Goal: Task Accomplishment & Management: Use online tool/utility

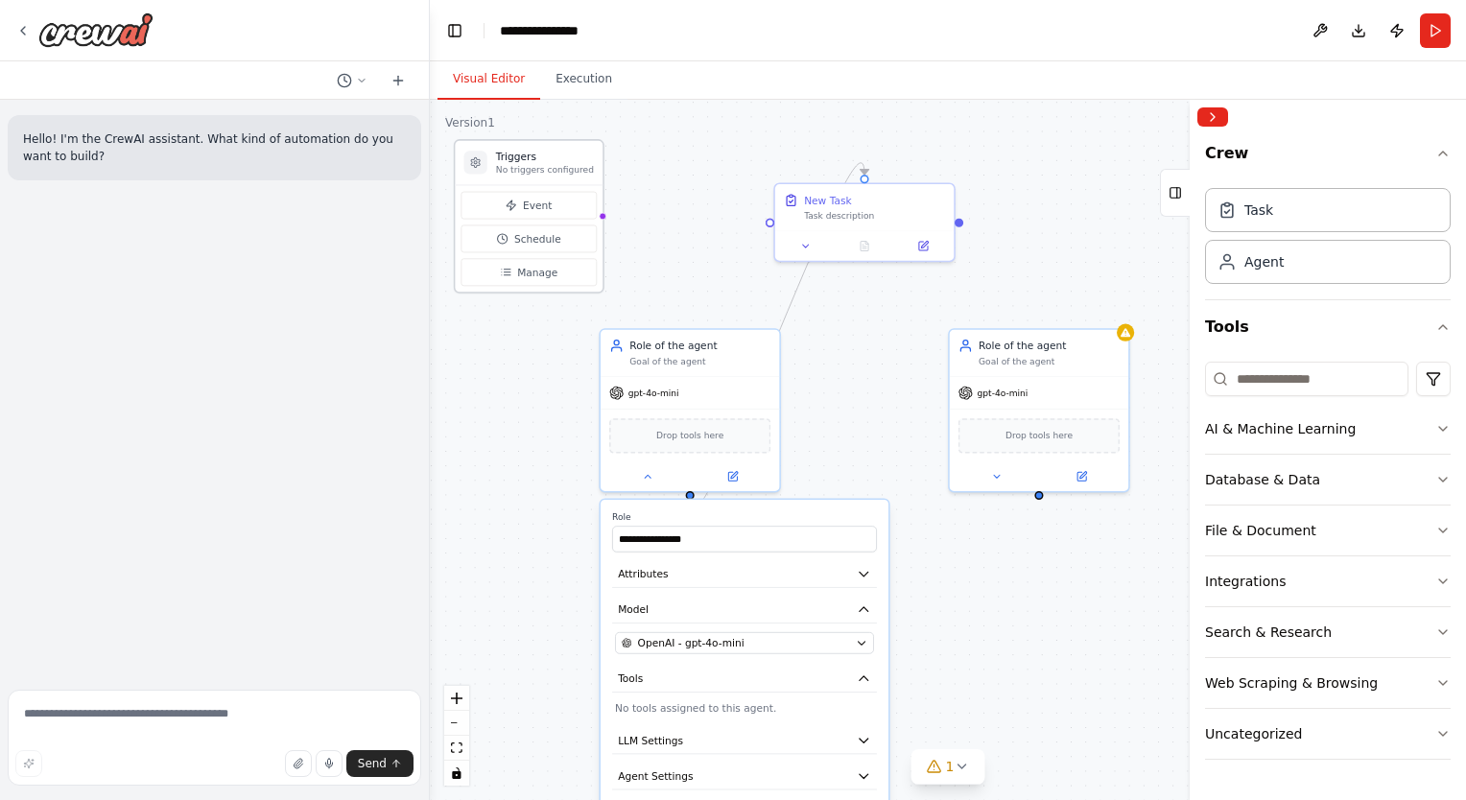
drag, startPoint x: 860, startPoint y: 365, endPoint x: 536, endPoint y: 153, distance: 387.9
click at [536, 153] on div "Triggers No triggers configured" at bounding box center [545, 163] width 98 height 26
click at [532, 153] on p "No triggers configured" at bounding box center [559, 156] width 98 height 12
drag, startPoint x: 532, startPoint y: 153, endPoint x: 535, endPoint y: 180, distance: 28.0
click at [535, 180] on p "No triggers configured" at bounding box center [559, 184] width 98 height 12
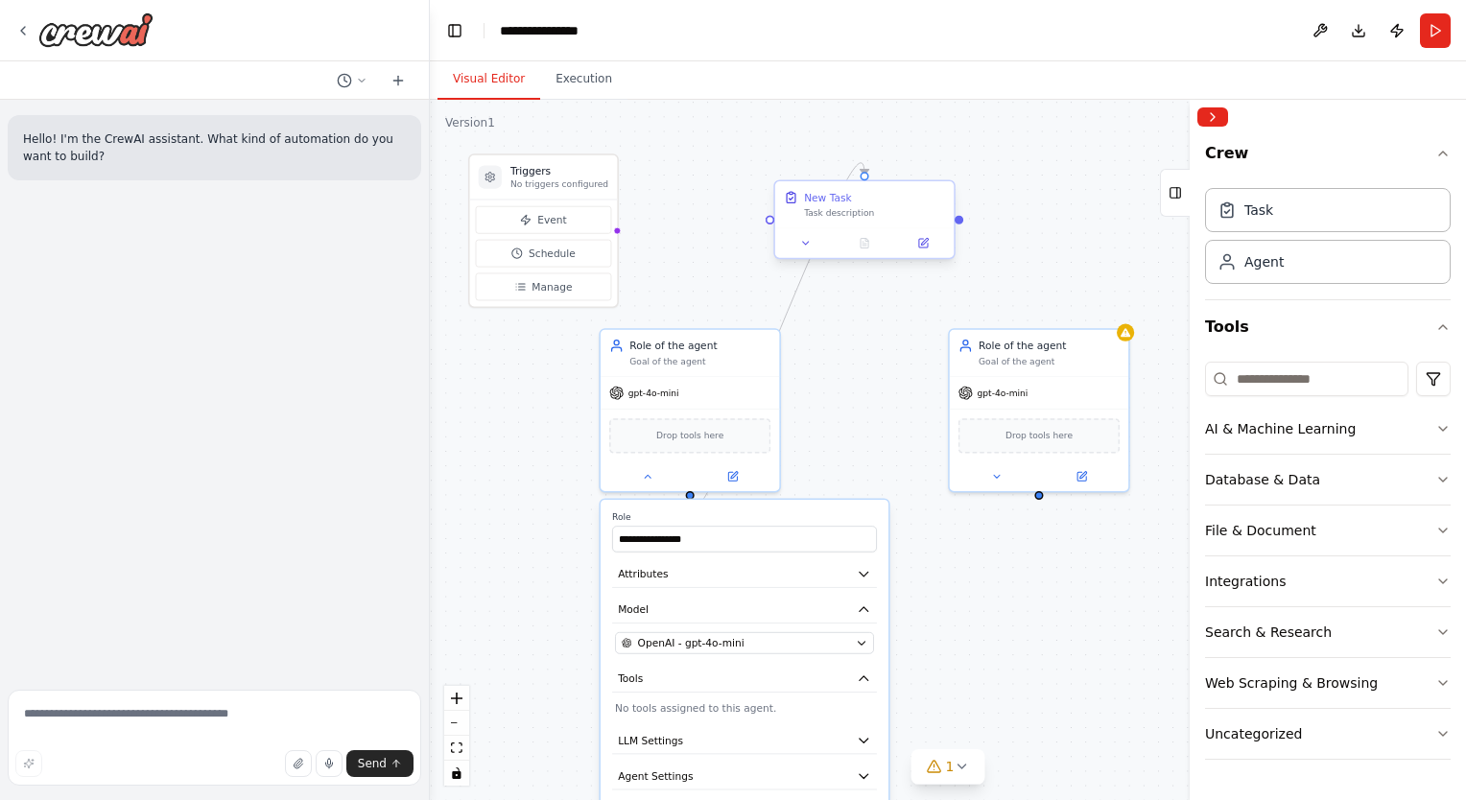
drag, startPoint x: 881, startPoint y: 211, endPoint x: 856, endPoint y: 212, distance: 25.0
click at [856, 212] on div "Task description" at bounding box center [874, 213] width 141 height 12
drag, startPoint x: 853, startPoint y: 212, endPoint x: 869, endPoint y: 242, distance: 33.9
click at [869, 242] on div "Task description" at bounding box center [888, 243] width 141 height 12
click at [694, 581] on button "Attributes" at bounding box center [744, 574] width 265 height 27
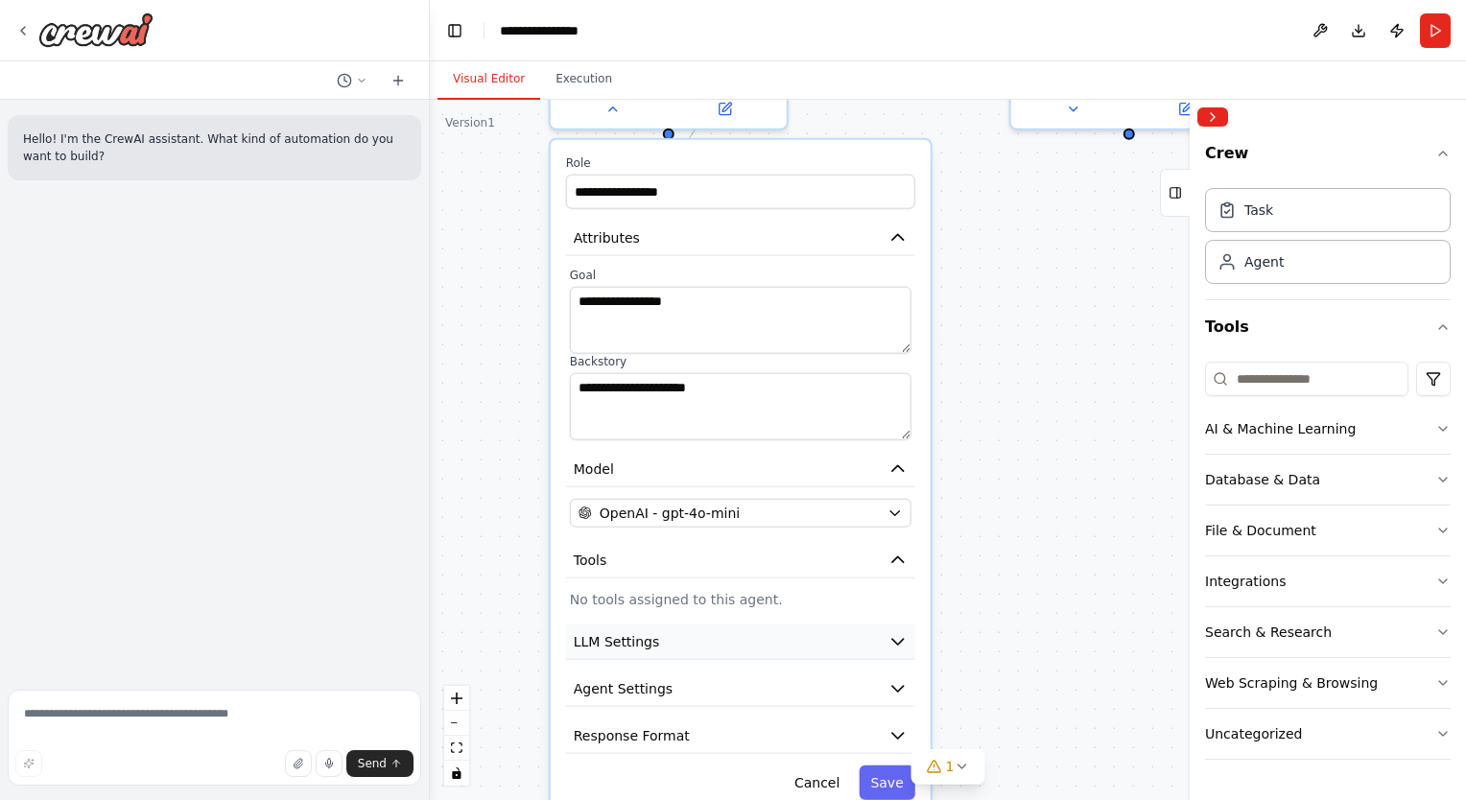
click at [671, 636] on button "LLM Settings" at bounding box center [740, 641] width 349 height 35
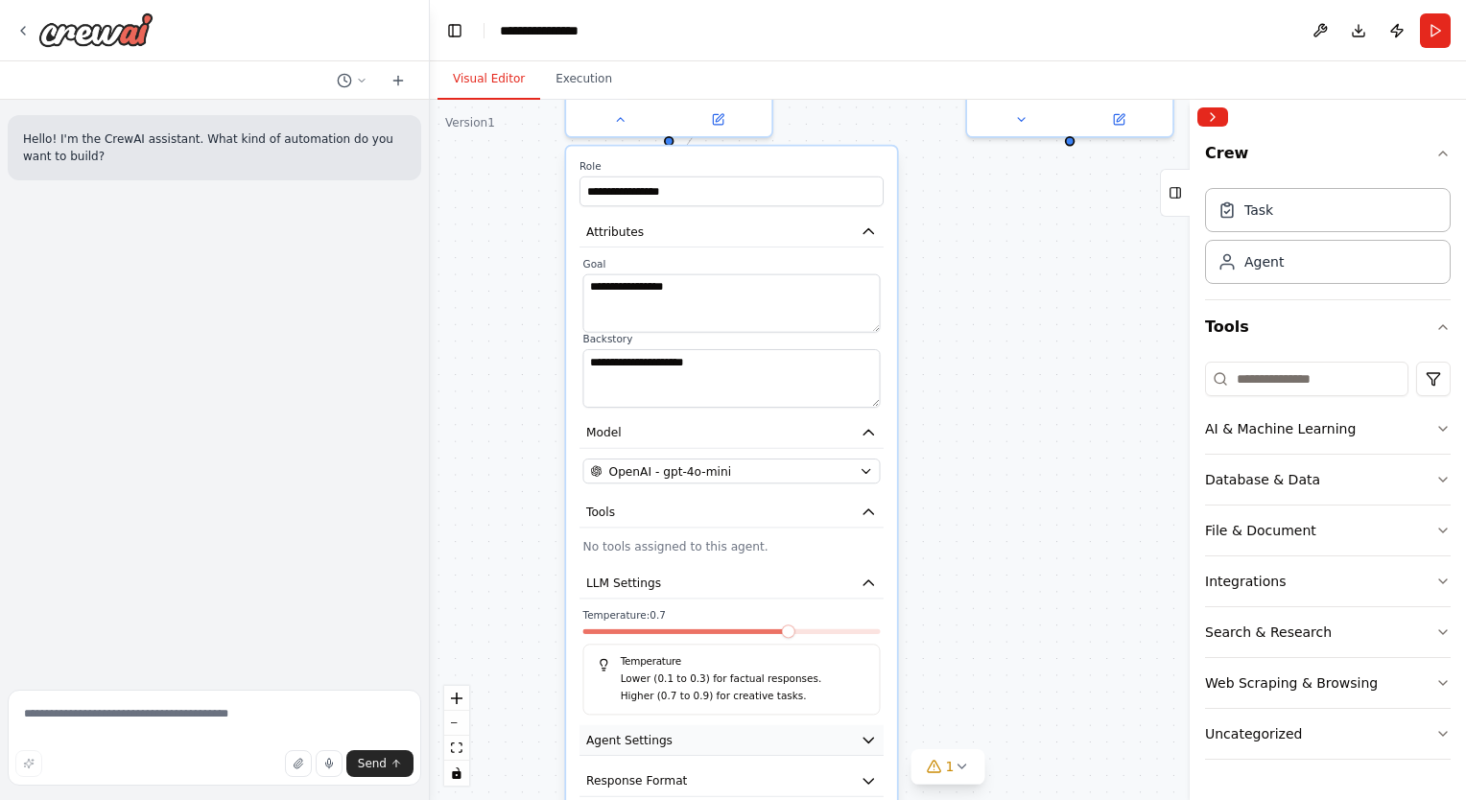
click at [645, 734] on span "Agent Settings" at bounding box center [629, 740] width 86 height 16
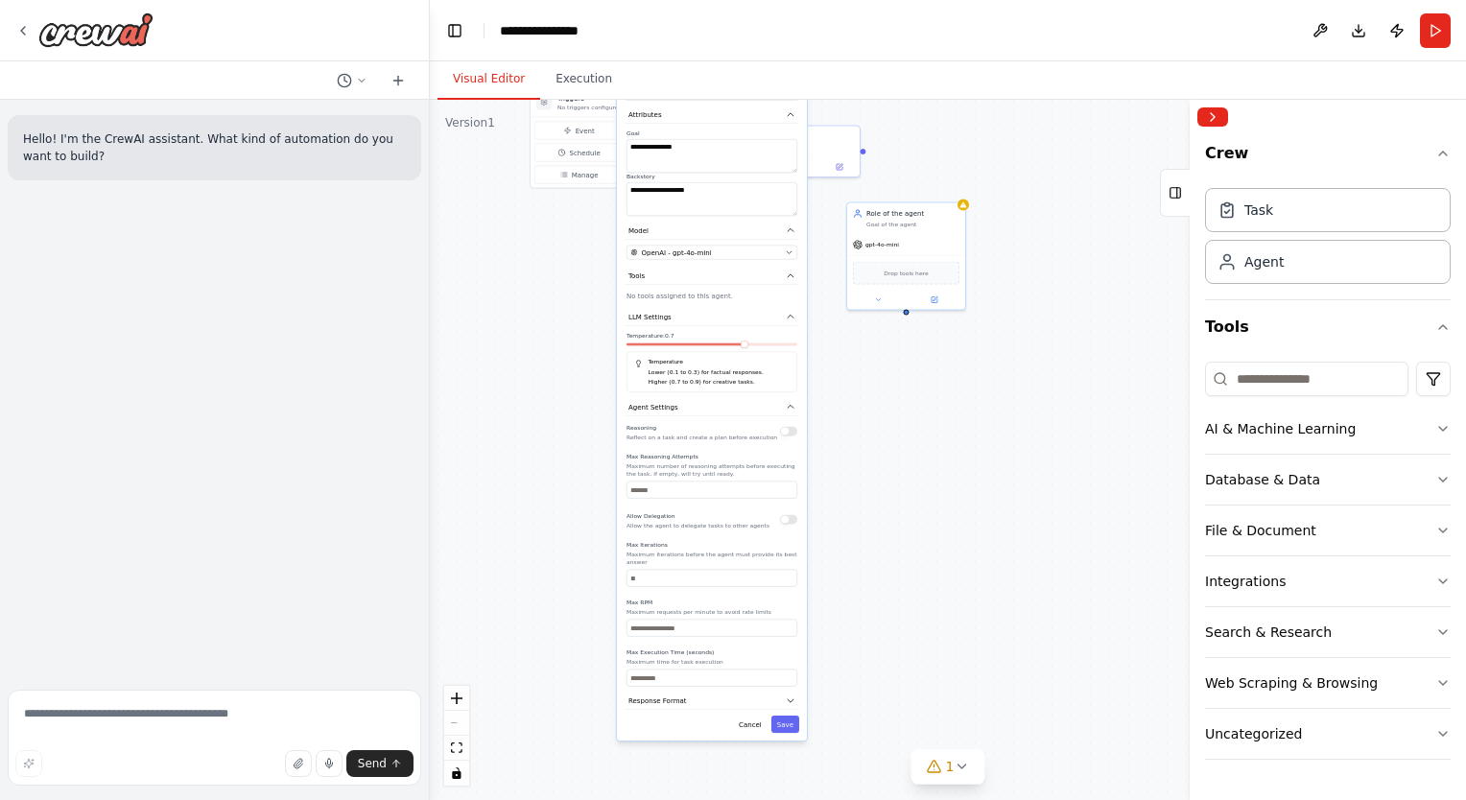
drag, startPoint x: 688, startPoint y: 699, endPoint x: 687, endPoint y: 435, distance: 264.8
click at [687, 435] on div "Reasoning Reflect on a task and create a plan before execution Max Reasoning At…" at bounding box center [711, 554] width 171 height 265
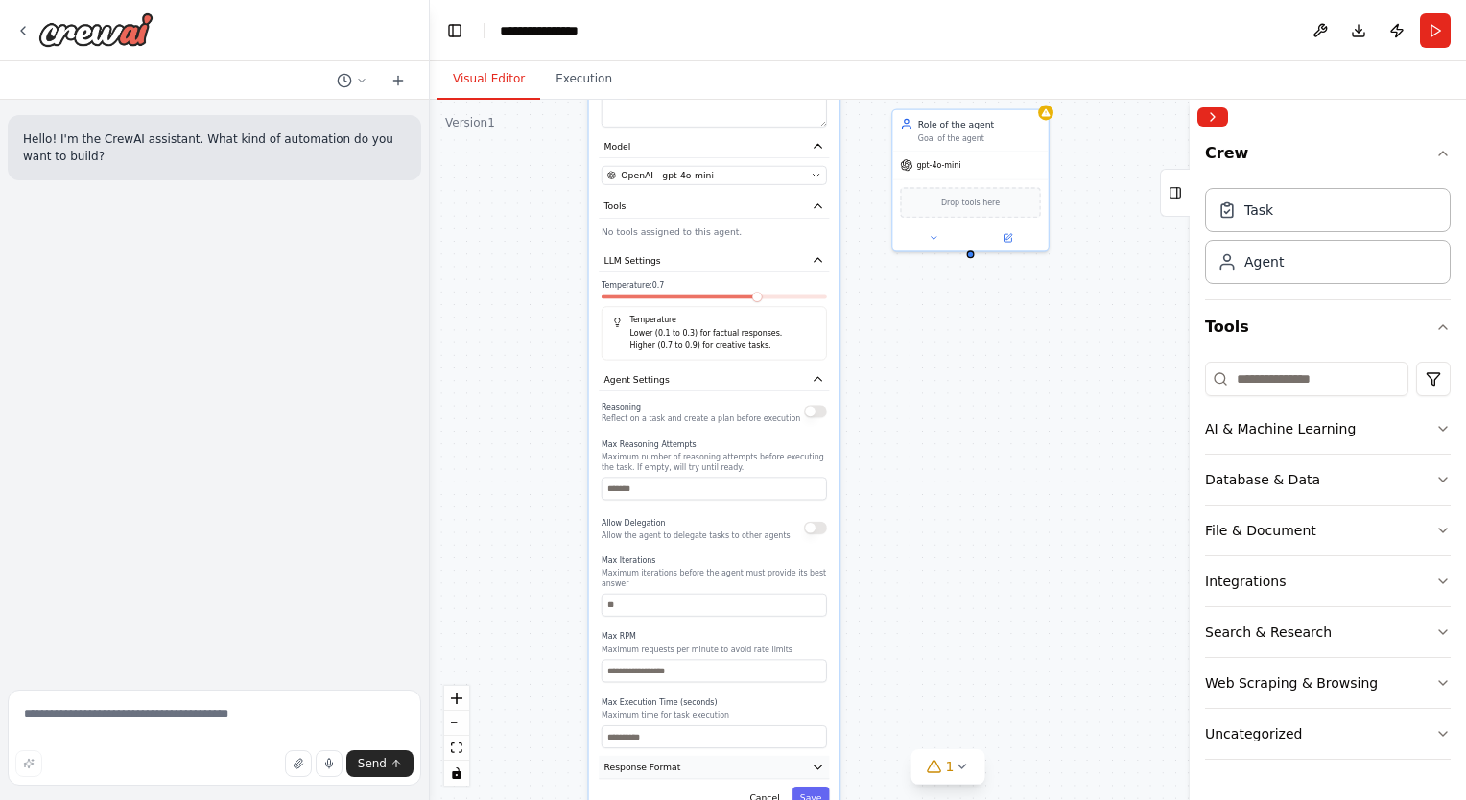
click at [685, 765] on button "Response Format" at bounding box center [714, 767] width 230 height 23
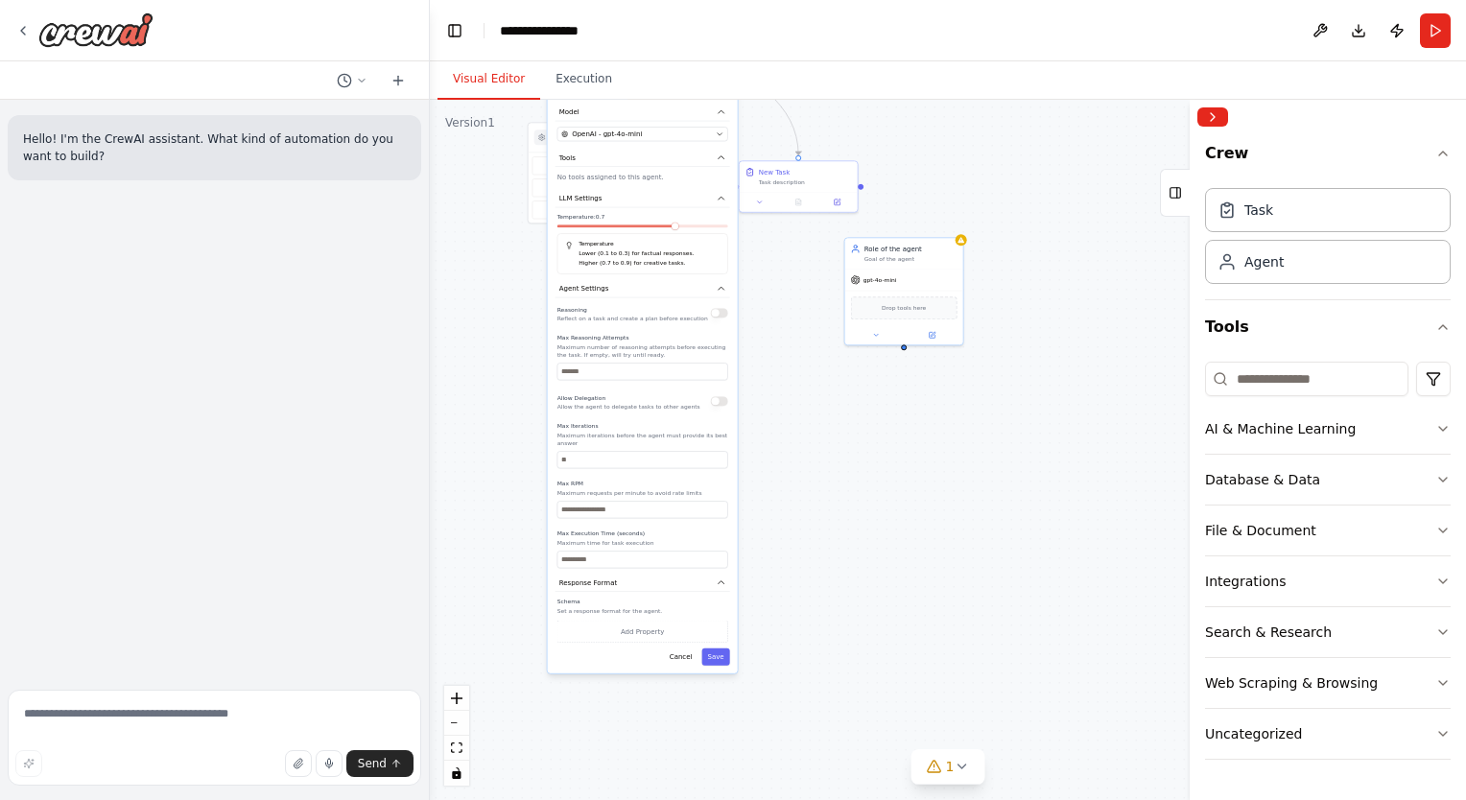
drag, startPoint x: 678, startPoint y: 470, endPoint x: 619, endPoint y: 309, distance: 171.8
click at [619, 309] on div "Reasoning Reflect on a task and create a plan before execution" at bounding box center [632, 312] width 151 height 19
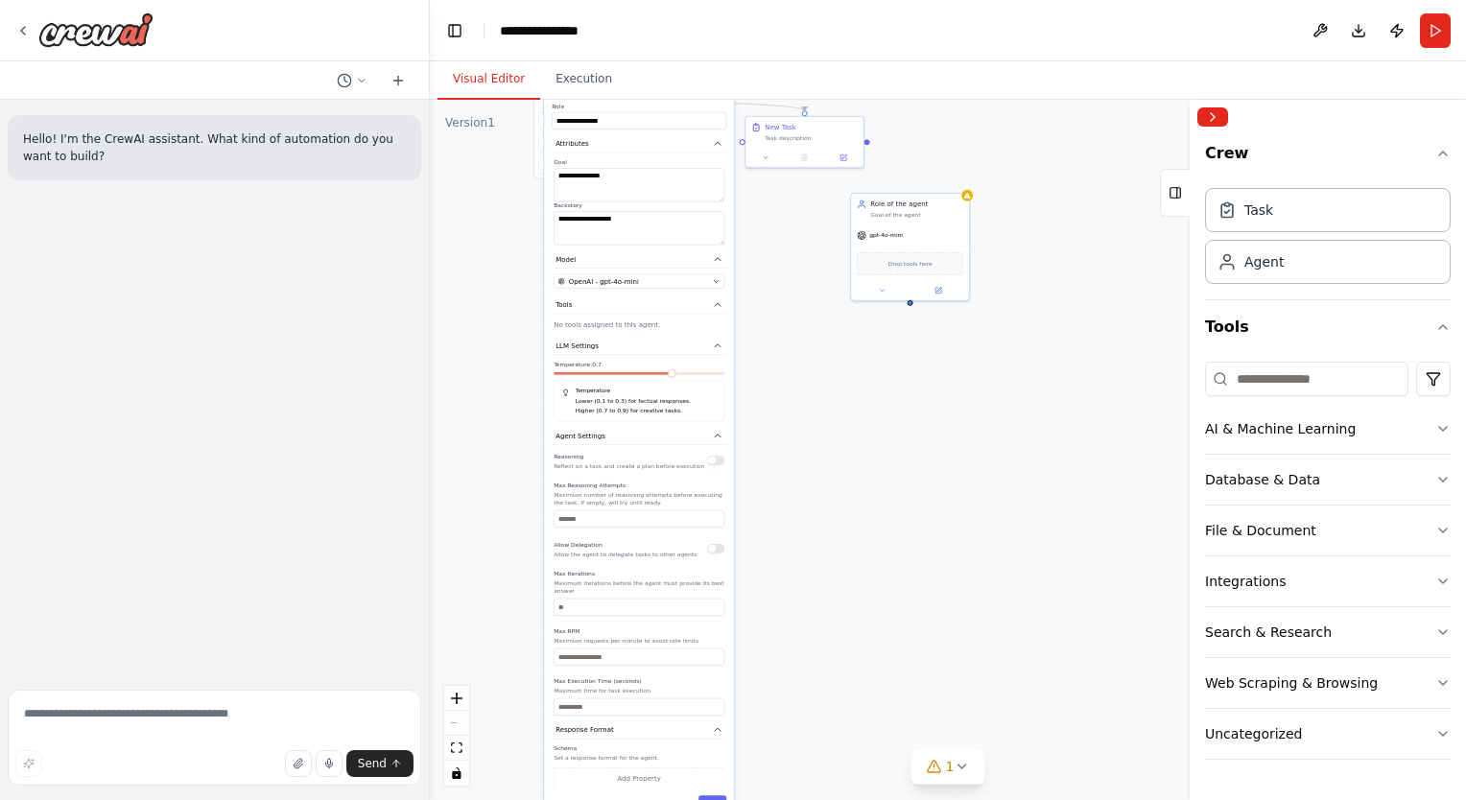
drag, startPoint x: 682, startPoint y: 278, endPoint x: 670, endPoint y: 469, distance: 191.3
click at [670, 469] on div "Reasoning Reflect on a task and create a plan before execution Max Reasoning At…" at bounding box center [638, 583] width 171 height 265
